Goal: Information Seeking & Learning: Stay updated

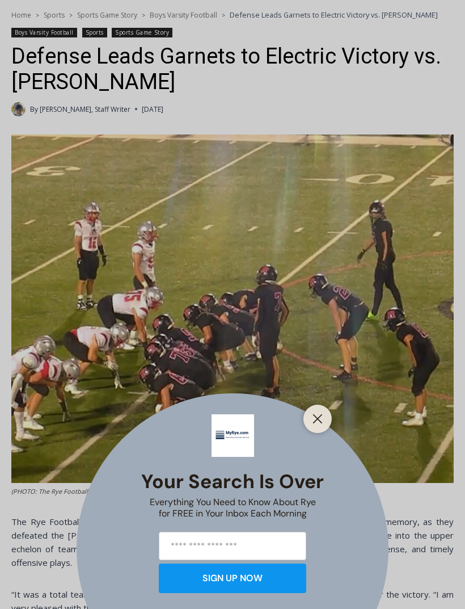
scroll to position [293, 0]
click at [312, 427] on button "Close" at bounding box center [318, 419] width 16 height 16
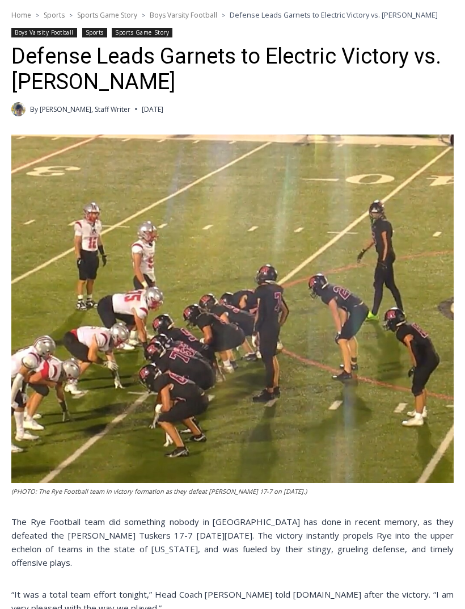
scroll to position [0, 0]
click at [418, 331] on img at bounding box center [232, 308] width 443 height 349
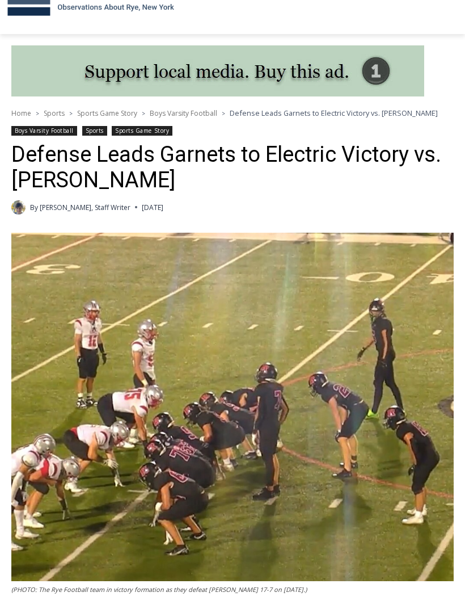
scroll to position [196, 0]
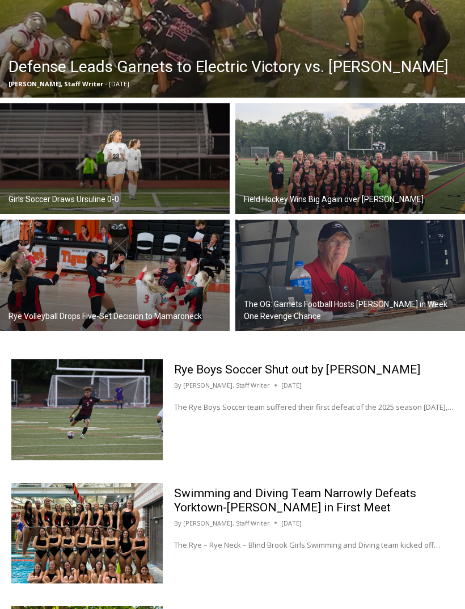
scroll to position [458, 0]
